Goal: Task Accomplishment & Management: Complete application form

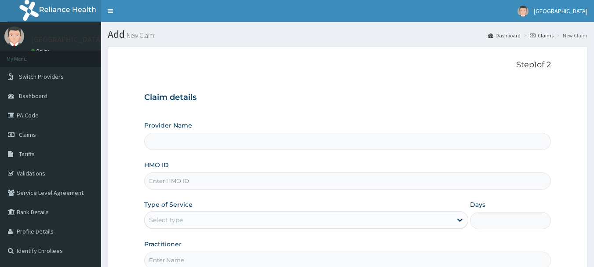
type input "[GEOGRAPHIC_DATA]"
click at [219, 183] on input "HMO ID" at bounding box center [347, 180] width 407 height 17
type input "g"
type input "GTC/10433/B"
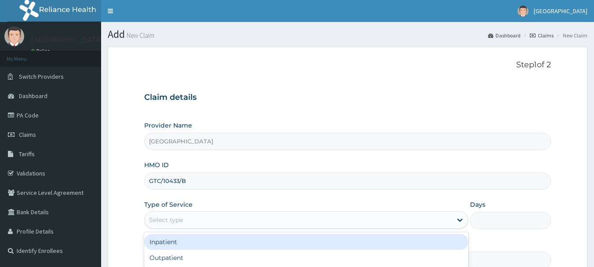
click at [219, 220] on div "Select type" at bounding box center [298, 220] width 307 height 14
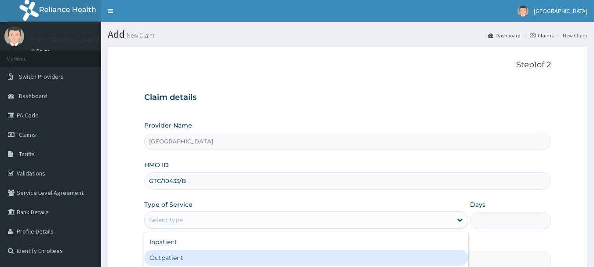
click at [204, 253] on div "Outpatient" at bounding box center [306, 258] width 324 height 16
type input "1"
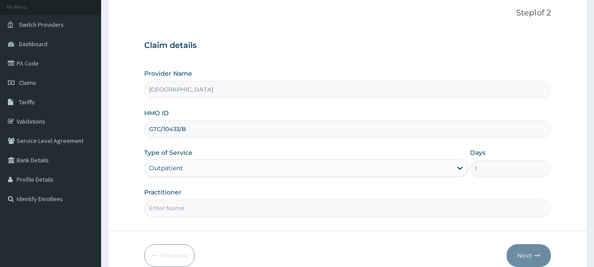
scroll to position [53, 0]
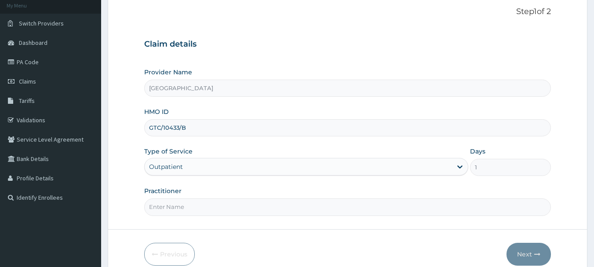
click at [337, 212] on input "Practitioner" at bounding box center [347, 206] width 407 height 17
type input "[PERSON_NAME]"
click at [527, 250] on button "Next" at bounding box center [528, 254] width 44 height 23
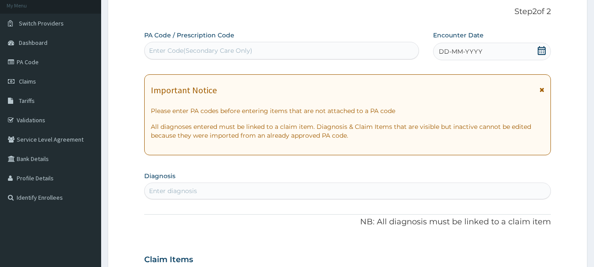
click at [537, 50] on icon at bounding box center [541, 50] width 9 height 9
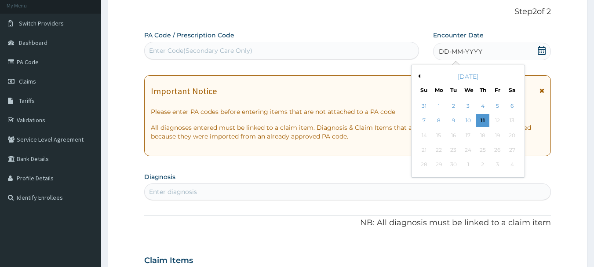
click at [471, 121] on div "10" at bounding box center [467, 120] width 13 height 13
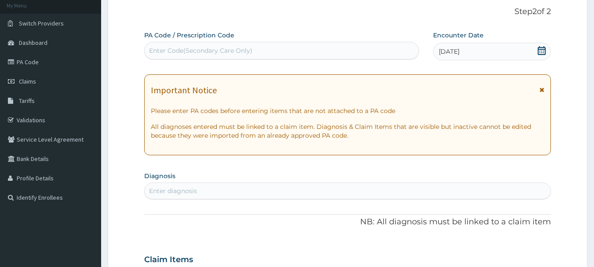
click at [286, 191] on div "Enter diagnosis" at bounding box center [348, 191] width 406 height 14
type input "[MEDICAL_DATA]"
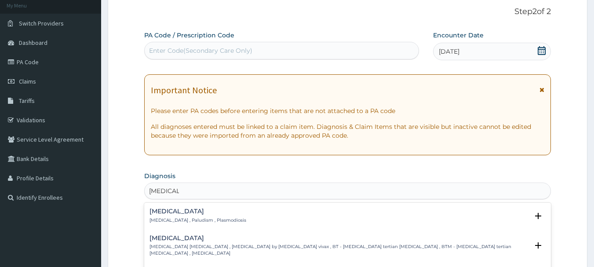
click at [199, 210] on h4 "[MEDICAL_DATA]" at bounding box center [197, 211] width 97 height 7
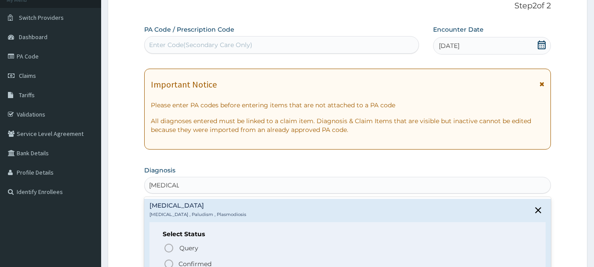
scroll to position [155, 0]
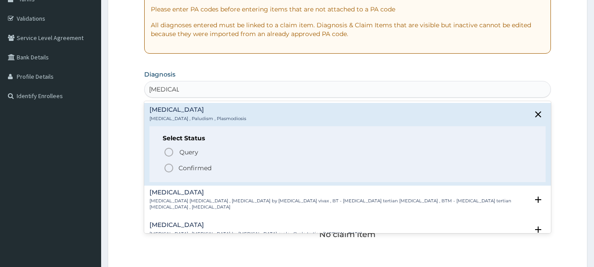
click at [193, 169] on p "Confirmed" at bounding box center [194, 167] width 33 height 9
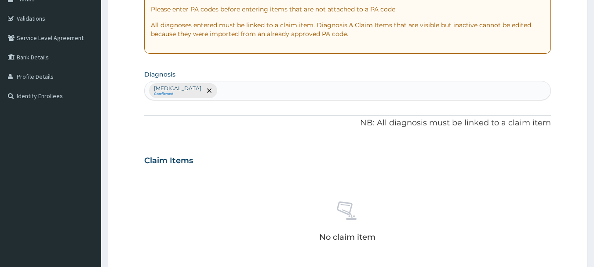
click at [207, 167] on div "Claim Items" at bounding box center [347, 158] width 407 height 23
click at [265, 89] on div "[MEDICAL_DATA] Confirmed" at bounding box center [348, 90] width 406 height 18
type input "[MEDICAL_DATA]"
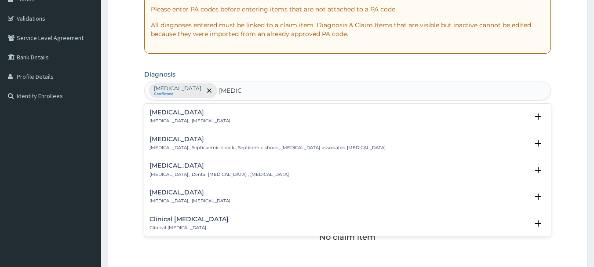
click at [187, 115] on h4 "[MEDICAL_DATA]" at bounding box center [189, 112] width 81 height 7
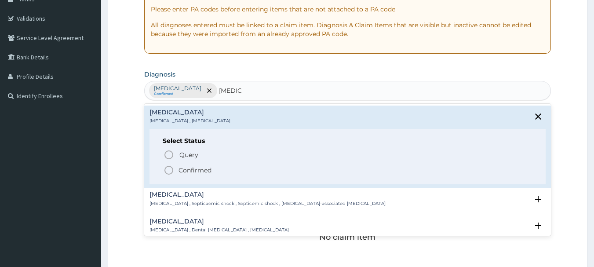
click at [180, 168] on p "Confirmed" at bounding box center [194, 170] width 33 height 9
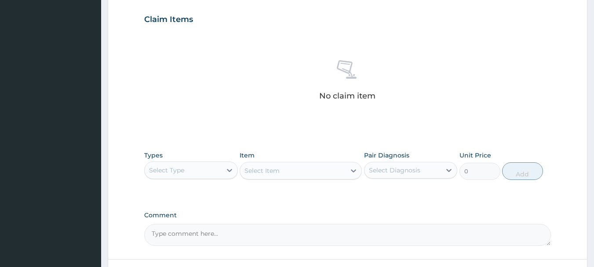
scroll to position [299, 0]
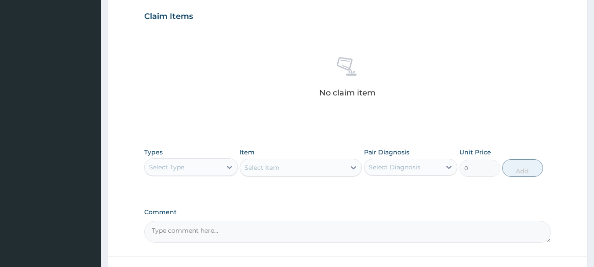
click at [212, 171] on div "Select Type" at bounding box center [183, 167] width 77 height 14
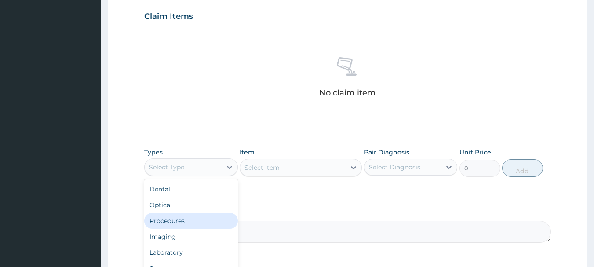
click at [175, 219] on div "Procedures" at bounding box center [191, 221] width 94 height 16
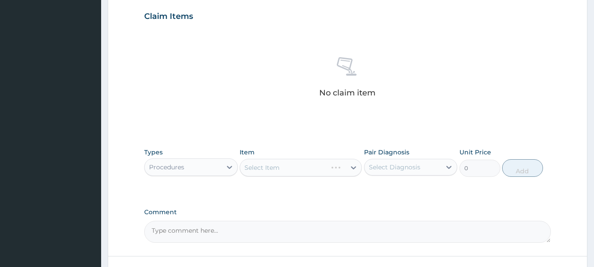
click at [294, 165] on div "Select Item" at bounding box center [301, 168] width 122 height 18
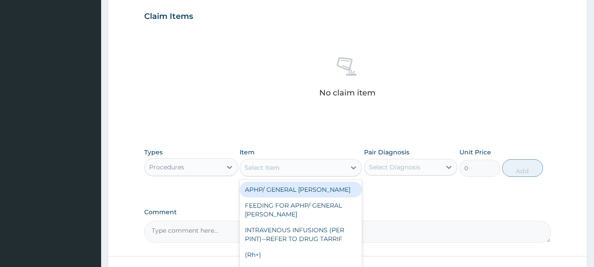
click at [294, 165] on div "Select Item" at bounding box center [292, 167] width 105 height 14
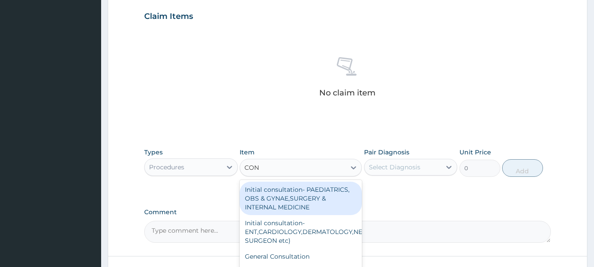
type input "CONS"
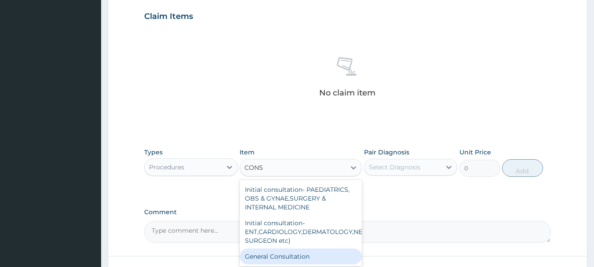
click at [315, 259] on div "General Consultation" at bounding box center [301, 256] width 122 height 16
type input "2000"
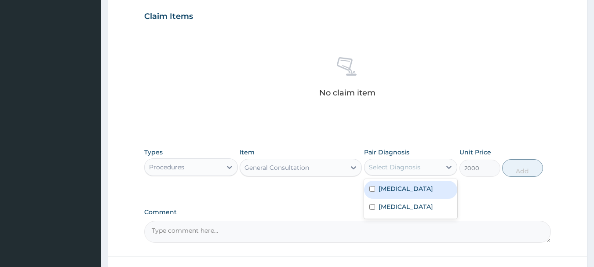
click at [401, 166] on div "Select Diagnosis" at bounding box center [394, 167] width 51 height 9
click at [394, 182] on div "[MEDICAL_DATA]" at bounding box center [411, 190] width 94 height 18
checkbox input "true"
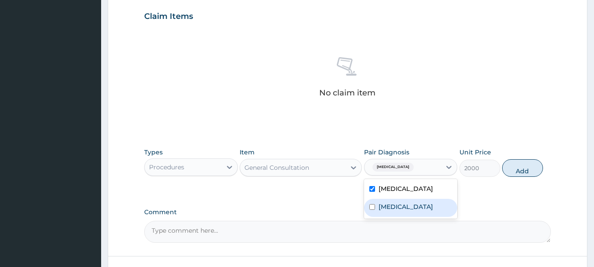
click at [389, 204] on label "[MEDICAL_DATA]" at bounding box center [405, 206] width 54 height 9
checkbox input "true"
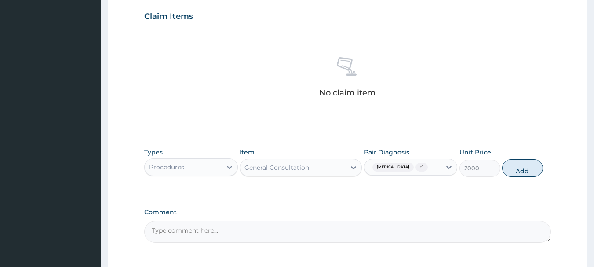
click at [520, 173] on button "Add" at bounding box center [522, 168] width 41 height 18
type input "0"
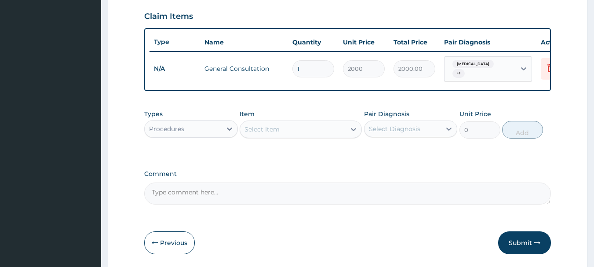
click at [267, 134] on div "Select Item" at bounding box center [261, 129] width 35 height 9
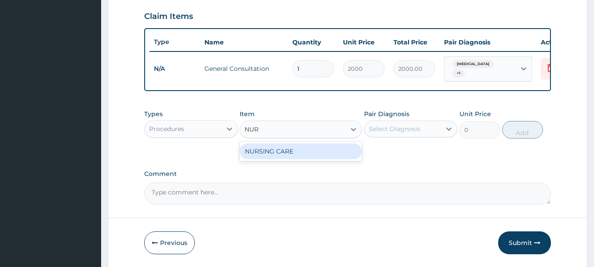
type input "NURS"
click at [273, 154] on div "NURSING CARE" at bounding box center [301, 151] width 122 height 16
type input "1000"
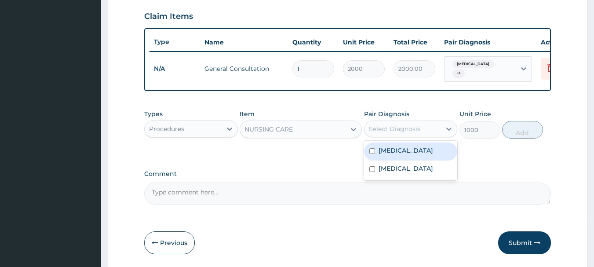
click at [391, 132] on div "Select Diagnosis" at bounding box center [394, 128] width 51 height 9
click at [384, 150] on label "[MEDICAL_DATA]" at bounding box center [405, 150] width 54 height 9
checkbox input "true"
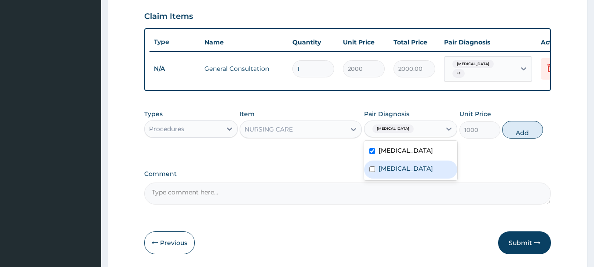
click at [386, 169] on label "[MEDICAL_DATA]" at bounding box center [405, 168] width 54 height 9
checkbox input "true"
click at [517, 138] on button "Add" at bounding box center [522, 130] width 41 height 18
type input "0"
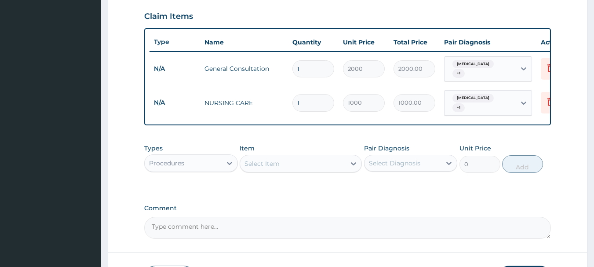
click at [185, 160] on div "Procedures" at bounding box center [183, 163] width 77 height 14
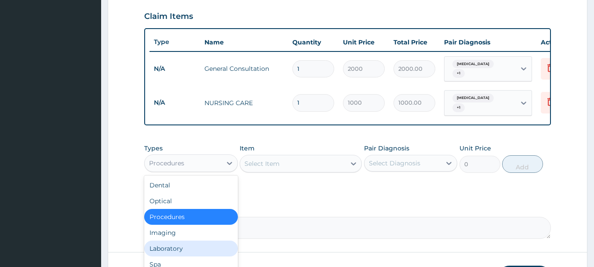
click at [174, 248] on div "Laboratory" at bounding box center [191, 248] width 94 height 16
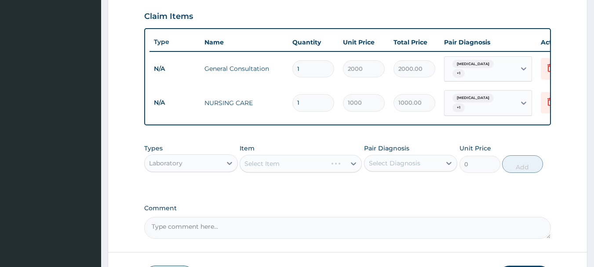
click at [270, 164] on div "Select Item" at bounding box center [301, 164] width 122 height 18
click at [272, 162] on div "Select Item" at bounding box center [301, 164] width 122 height 18
click at [309, 163] on div "Select Item" at bounding box center [301, 164] width 122 height 18
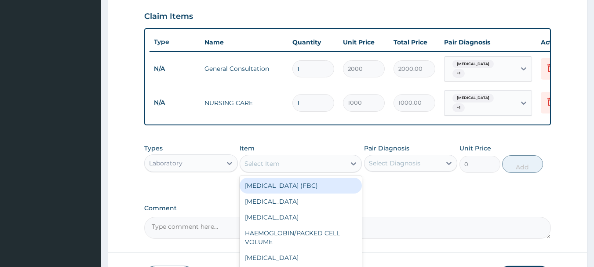
click at [309, 163] on div "Select Item" at bounding box center [292, 163] width 105 height 14
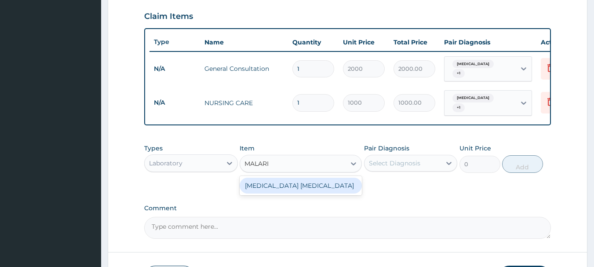
type input "[MEDICAL_DATA]"
click at [294, 191] on div "[MEDICAL_DATA] [MEDICAL_DATA]" at bounding box center [301, 186] width 122 height 16
type input "700"
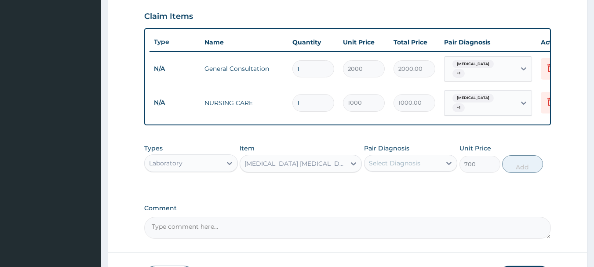
click at [404, 159] on div "Select Diagnosis" at bounding box center [394, 163] width 51 height 9
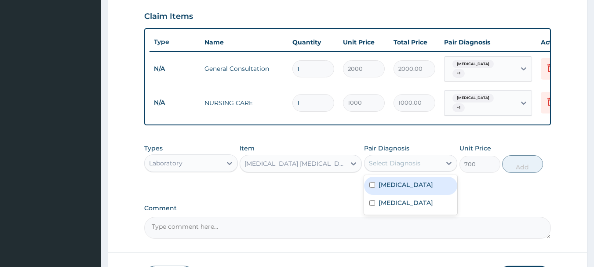
click at [387, 182] on label "[MEDICAL_DATA]" at bounding box center [405, 184] width 54 height 9
checkbox input "true"
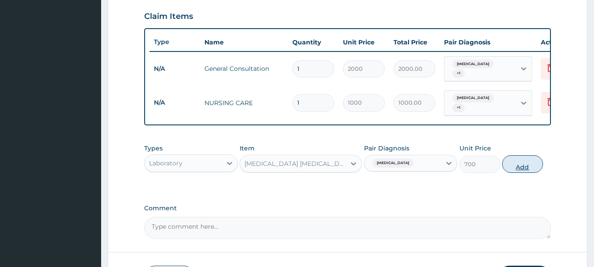
click at [527, 165] on button "Add" at bounding box center [522, 164] width 41 height 18
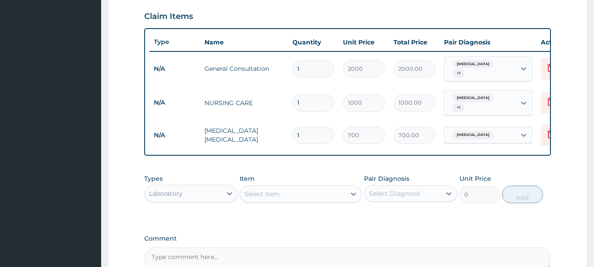
click at [214, 190] on div "Laboratory" at bounding box center [183, 193] width 77 height 14
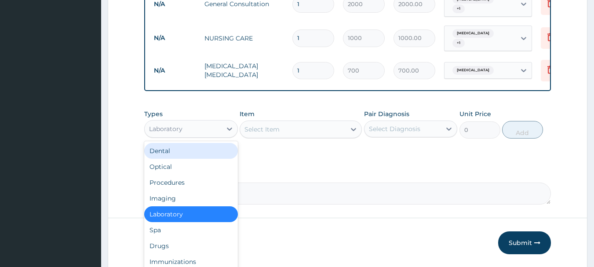
scroll to position [392, 0]
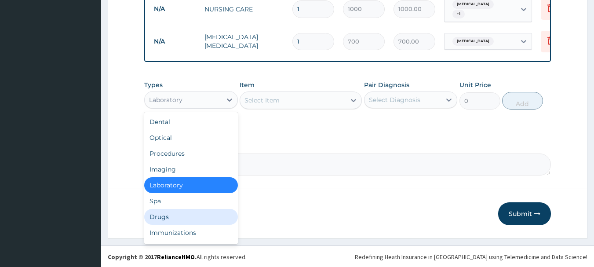
click at [193, 210] on div "Drugs" at bounding box center [191, 217] width 94 height 16
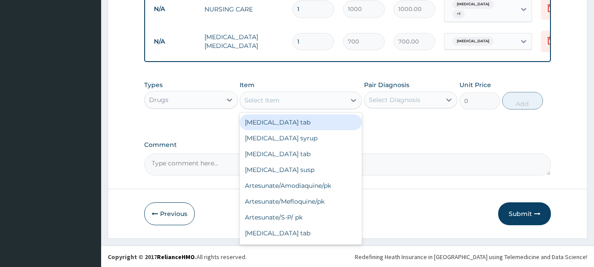
click at [305, 100] on div "Select Item" at bounding box center [292, 100] width 105 height 14
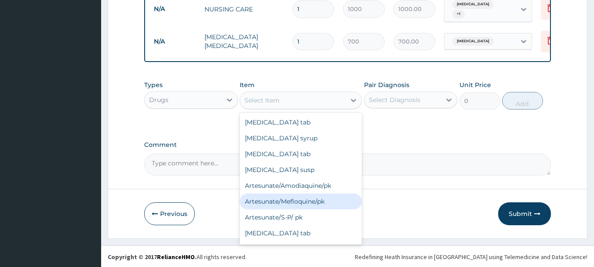
click at [304, 198] on div "Artesunate/Mefloquine/pk" at bounding box center [301, 201] width 122 height 16
type input "1600"
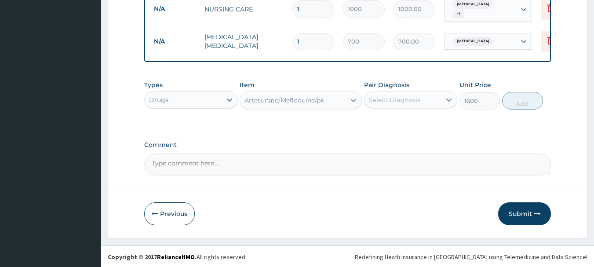
click at [430, 98] on div "Select Diagnosis" at bounding box center [402, 100] width 77 height 14
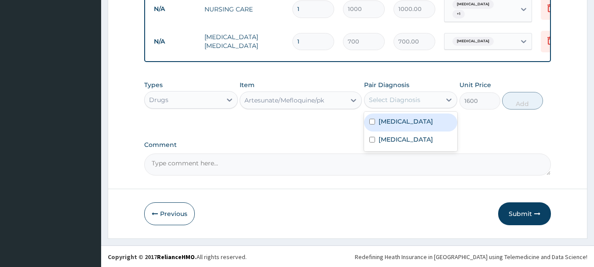
click at [400, 117] on label "[MEDICAL_DATA]" at bounding box center [405, 121] width 54 height 9
checkbox input "true"
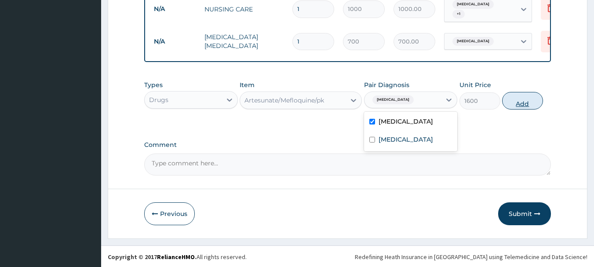
click at [520, 104] on button "Add" at bounding box center [522, 101] width 41 height 18
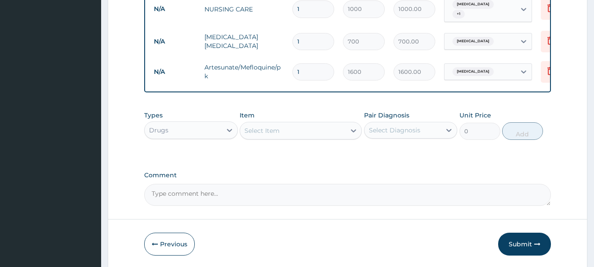
click at [274, 133] on div "Select Item" at bounding box center [261, 130] width 35 height 9
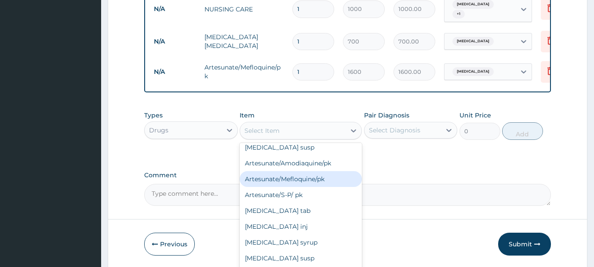
scroll to position [70, 0]
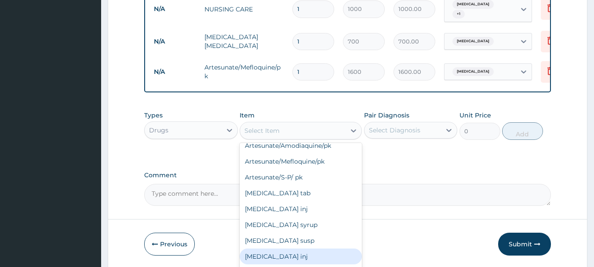
click at [320, 252] on div "[MEDICAL_DATA] inj" at bounding box center [301, 256] width 122 height 16
type input "440"
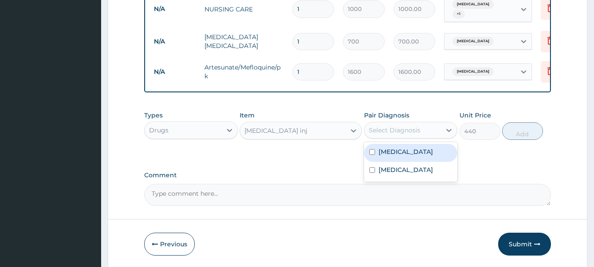
click at [391, 129] on div "Select Diagnosis" at bounding box center [394, 130] width 51 height 9
click at [387, 148] on label "[MEDICAL_DATA]" at bounding box center [405, 151] width 54 height 9
checkbox input "true"
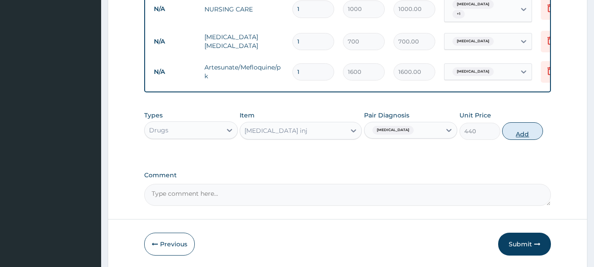
click at [522, 133] on button "Add" at bounding box center [522, 131] width 41 height 18
type input "0"
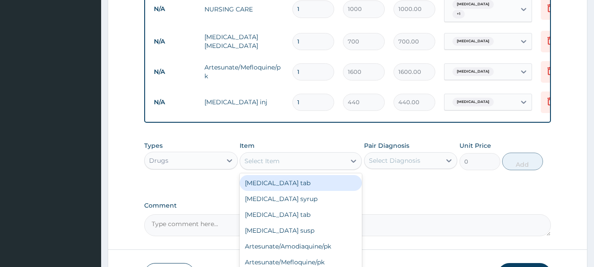
click at [280, 156] on div "Select Item" at bounding box center [292, 161] width 105 height 14
type input "PARAC"
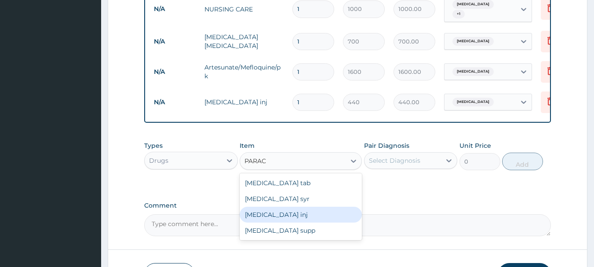
click at [296, 217] on div "[MEDICAL_DATA] inj" at bounding box center [301, 215] width 122 height 16
type input "145"
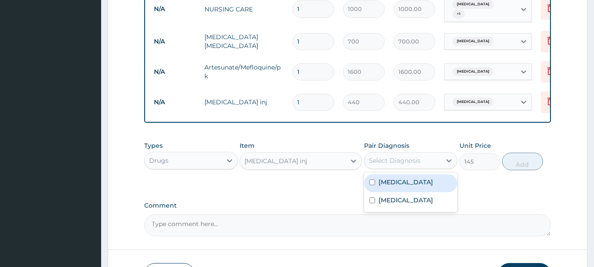
click at [400, 156] on div "Select Diagnosis" at bounding box center [394, 160] width 51 height 9
click at [382, 182] on label "[MEDICAL_DATA]" at bounding box center [405, 182] width 54 height 9
checkbox input "true"
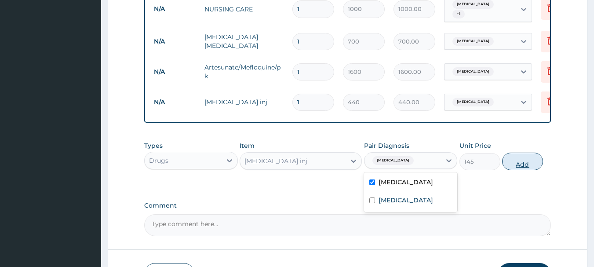
click at [520, 164] on button "Add" at bounding box center [522, 162] width 41 height 18
type input "0"
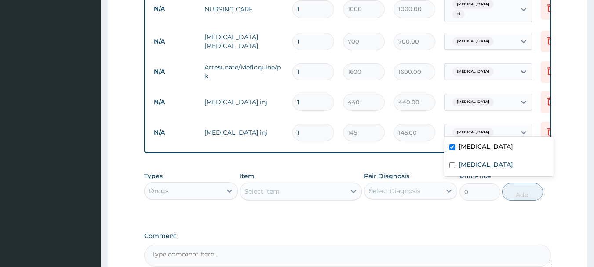
click at [457, 128] on span "[MEDICAL_DATA]" at bounding box center [472, 132] width 41 height 9
drag, startPoint x: 456, startPoint y: 165, endPoint x: 296, endPoint y: 128, distance: 163.7
drag, startPoint x: 463, startPoint y: 166, endPoint x: 455, endPoint y: 168, distance: 7.7
click at [455, 168] on div "[MEDICAL_DATA]" at bounding box center [499, 165] width 110 height 18
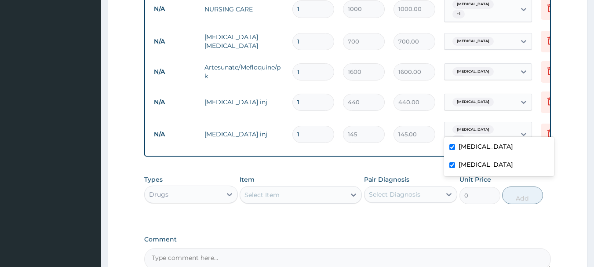
click at [455, 168] on div "[MEDICAL_DATA]" at bounding box center [499, 165] width 110 height 18
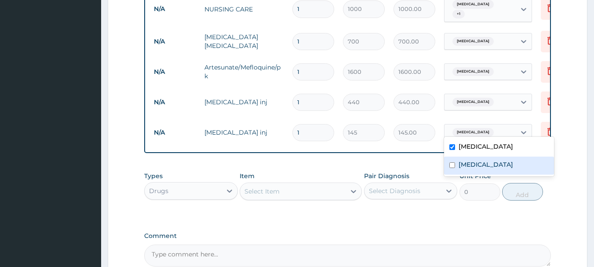
click at [455, 162] on div "[MEDICAL_DATA]" at bounding box center [499, 165] width 110 height 18
checkbox input "true"
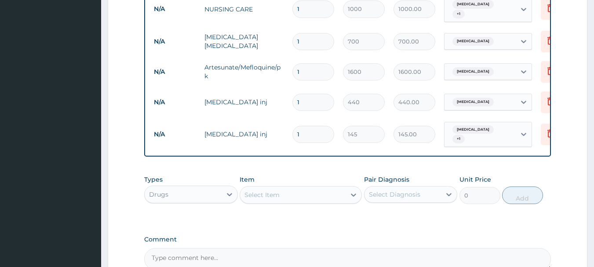
click at [302, 98] on input "1" at bounding box center [313, 102] width 42 height 17
type input "0.00"
type input "2"
type input "880.00"
type input "2"
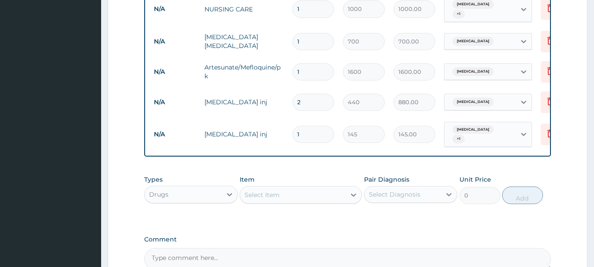
click at [265, 190] on div "Select Item" at bounding box center [261, 194] width 35 height 9
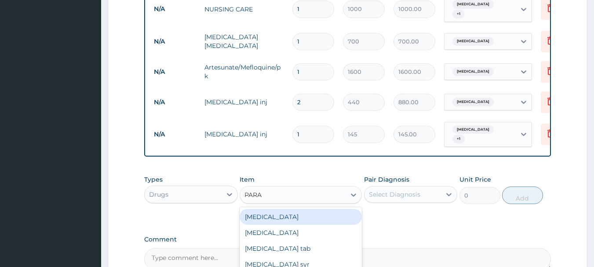
type input "PARAC"
drag, startPoint x: 265, startPoint y: 191, endPoint x: 290, endPoint y: 213, distance: 33.3
click at [290, 203] on div "option [MEDICAL_DATA] inj, selected. option [MEDICAL_DATA] tab focused, 303 of …" at bounding box center [301, 195] width 122 height 18
click at [290, 213] on div "[MEDICAL_DATA] tab" at bounding box center [301, 217] width 122 height 16
type input "10"
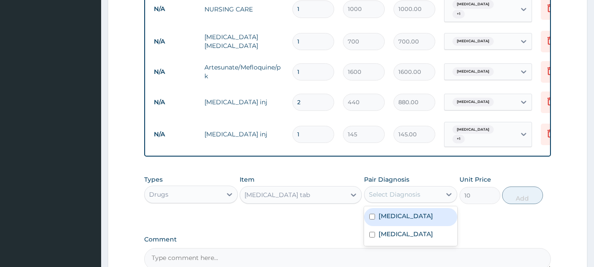
click at [417, 190] on div "Select Diagnosis" at bounding box center [394, 194] width 51 height 9
click at [381, 218] on div "[MEDICAL_DATA]" at bounding box center [411, 217] width 94 height 18
checkbox input "true"
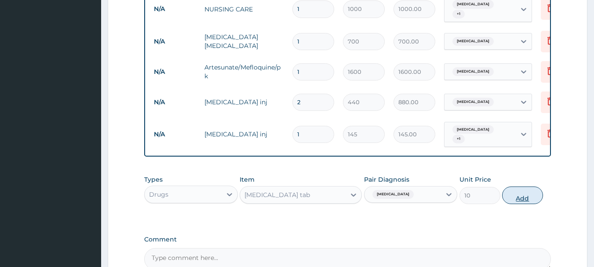
click at [516, 196] on button "Add" at bounding box center [522, 195] width 41 height 18
type input "0"
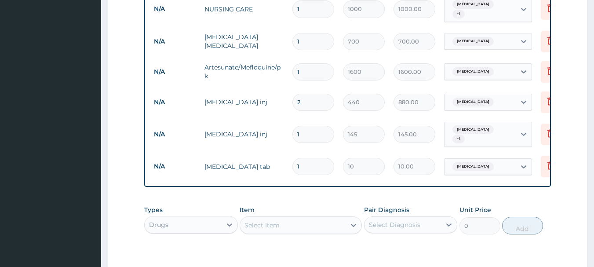
type input "0.00"
type input "3"
type input "30.00"
type input "30"
type input "300.00"
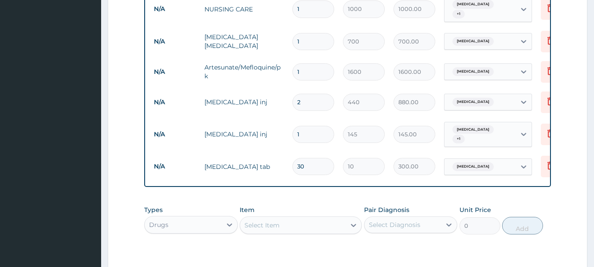
type input "30"
click at [299, 220] on div "Select Item" at bounding box center [292, 225] width 105 height 14
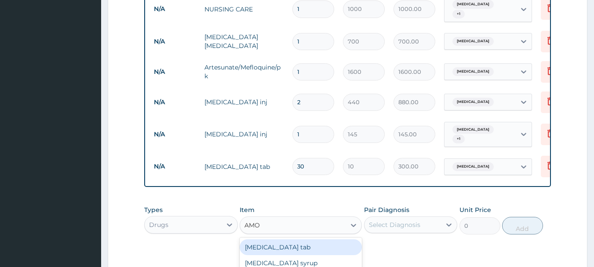
type input "AMOX"
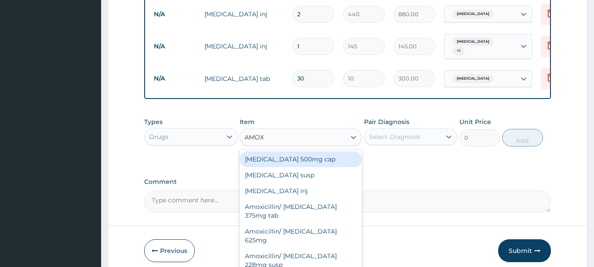
scroll to position [498, 0]
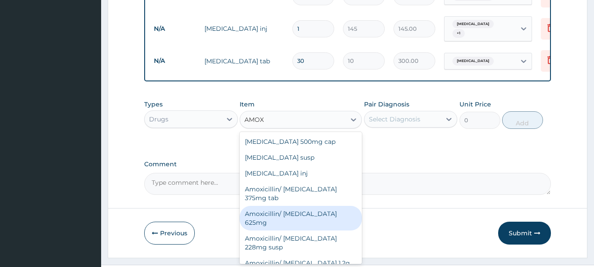
click at [308, 208] on div "Amoxicillin/ [MEDICAL_DATA] 625mg" at bounding box center [301, 218] width 122 height 25
type input "340"
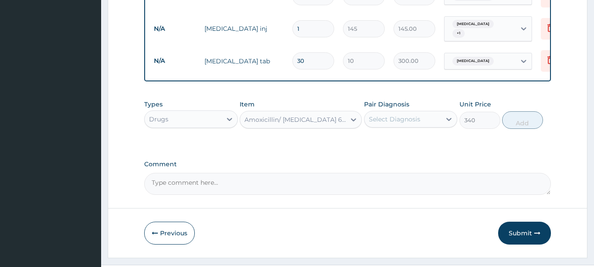
click at [398, 115] on div "Select Diagnosis" at bounding box center [394, 119] width 51 height 9
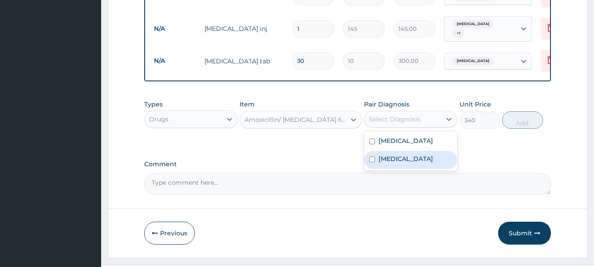
click at [385, 154] on label "[MEDICAL_DATA]" at bounding box center [405, 158] width 54 height 9
checkbox input "true"
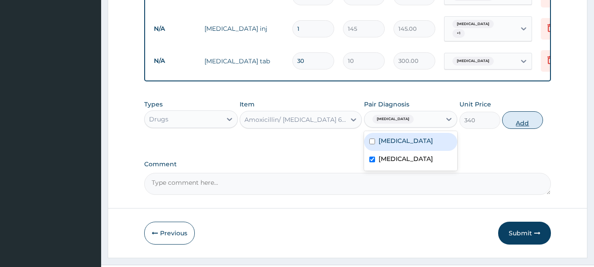
click at [520, 115] on button "Add" at bounding box center [522, 120] width 41 height 18
type input "0"
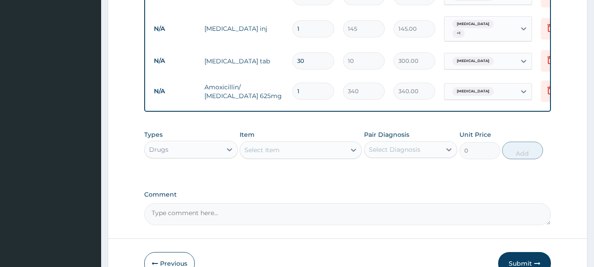
type input "14"
type input "4760.00"
type input "14"
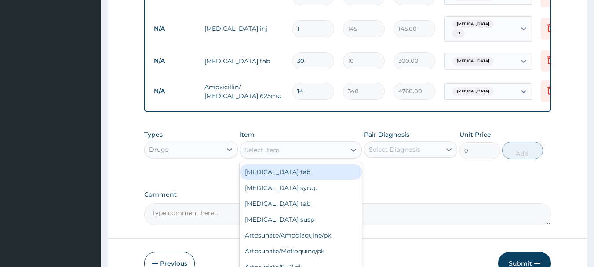
click at [283, 146] on div "Select Item" at bounding box center [292, 150] width 105 height 14
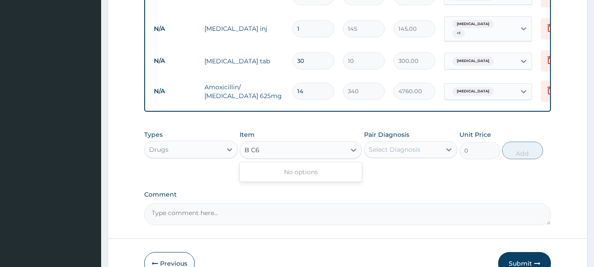
type input "B C"
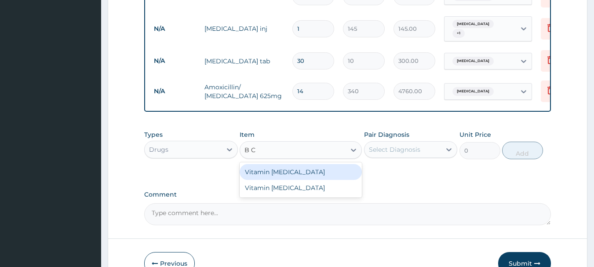
click at [297, 166] on div "Vitamin [MEDICAL_DATA]" at bounding box center [301, 172] width 122 height 16
type input "10"
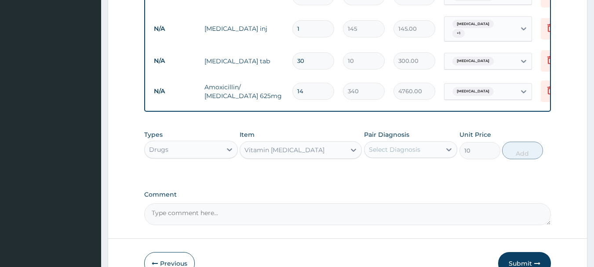
click at [398, 147] on div "Select Diagnosis" at bounding box center [394, 149] width 51 height 9
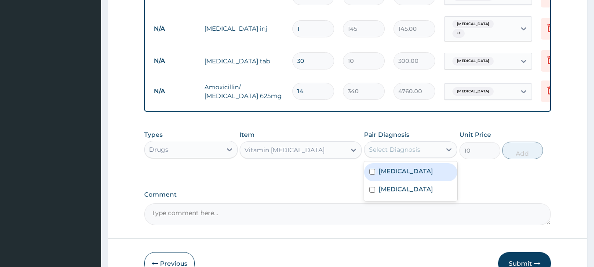
click at [398, 167] on label "[MEDICAL_DATA]" at bounding box center [405, 171] width 54 height 9
checkbox input "true"
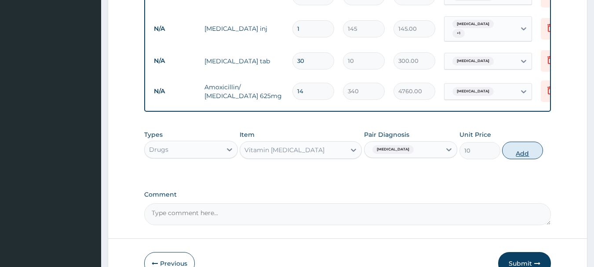
click at [520, 146] on button "Add" at bounding box center [522, 151] width 41 height 18
type input "0"
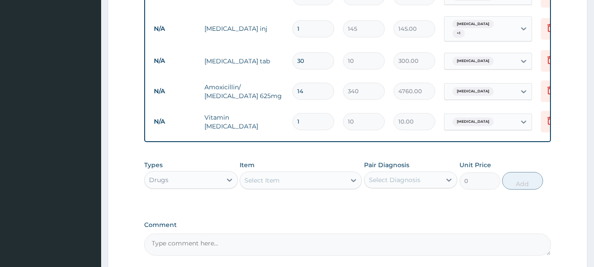
type input "0.00"
type input "2"
type input "20.00"
type input "20"
type input "200.00"
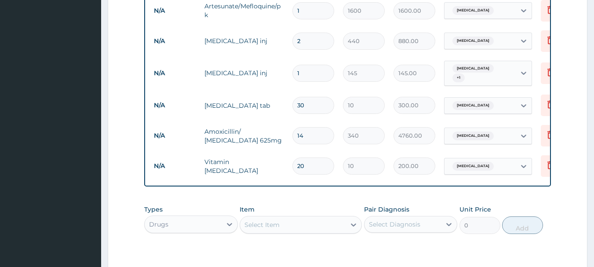
scroll to position [574, 0]
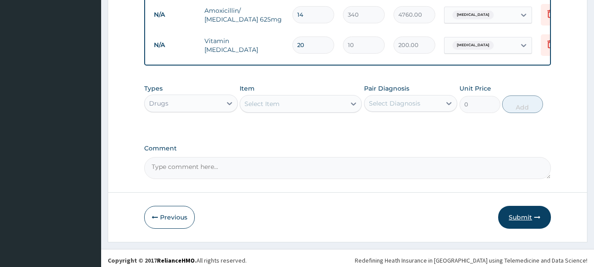
type input "20"
click at [530, 215] on button "Submit" at bounding box center [524, 217] width 53 height 23
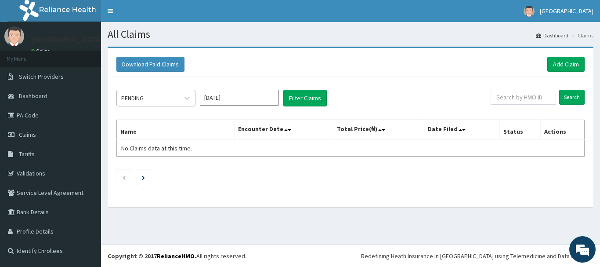
click at [148, 94] on div "PENDING" at bounding box center [147, 98] width 61 height 14
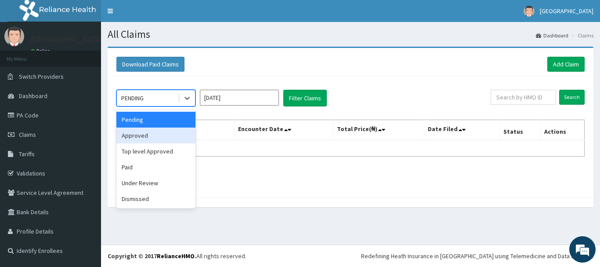
click at [140, 131] on div "Approved" at bounding box center [155, 135] width 79 height 16
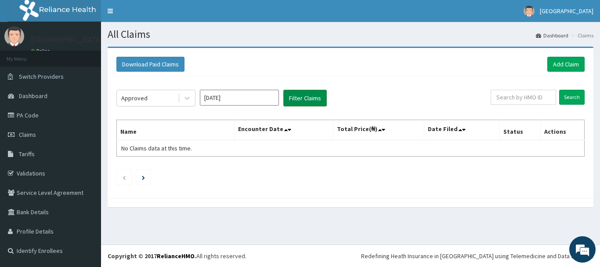
click at [295, 95] on button "Filter Claims" at bounding box center [305, 98] width 44 height 17
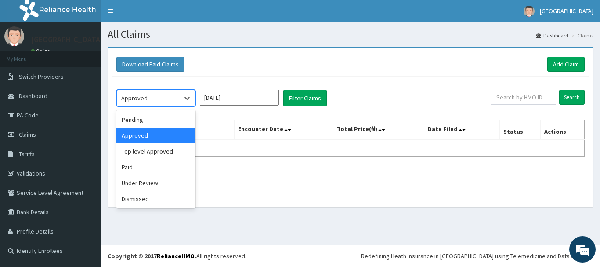
click at [149, 100] on div "Approved" at bounding box center [147, 98] width 61 height 14
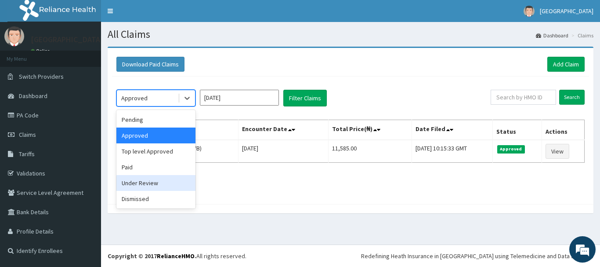
click at [135, 185] on div "Under Review" at bounding box center [155, 183] width 79 height 16
